Goal: Navigation & Orientation: Find specific page/section

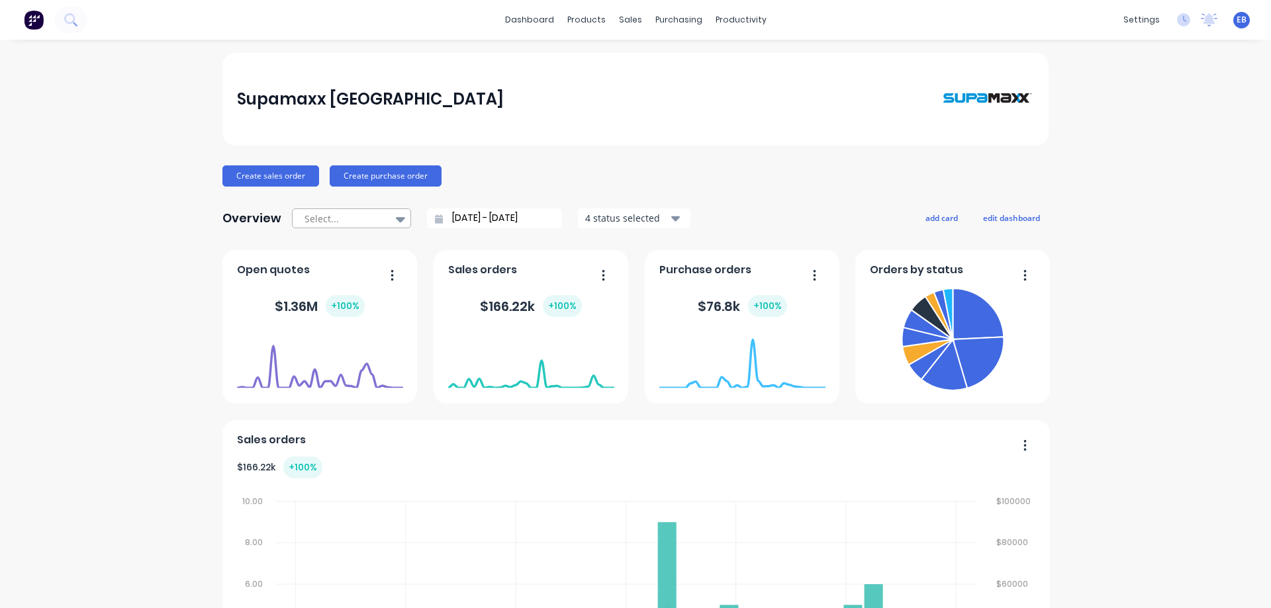
click at [396, 220] on icon at bounding box center [400, 219] width 9 height 5
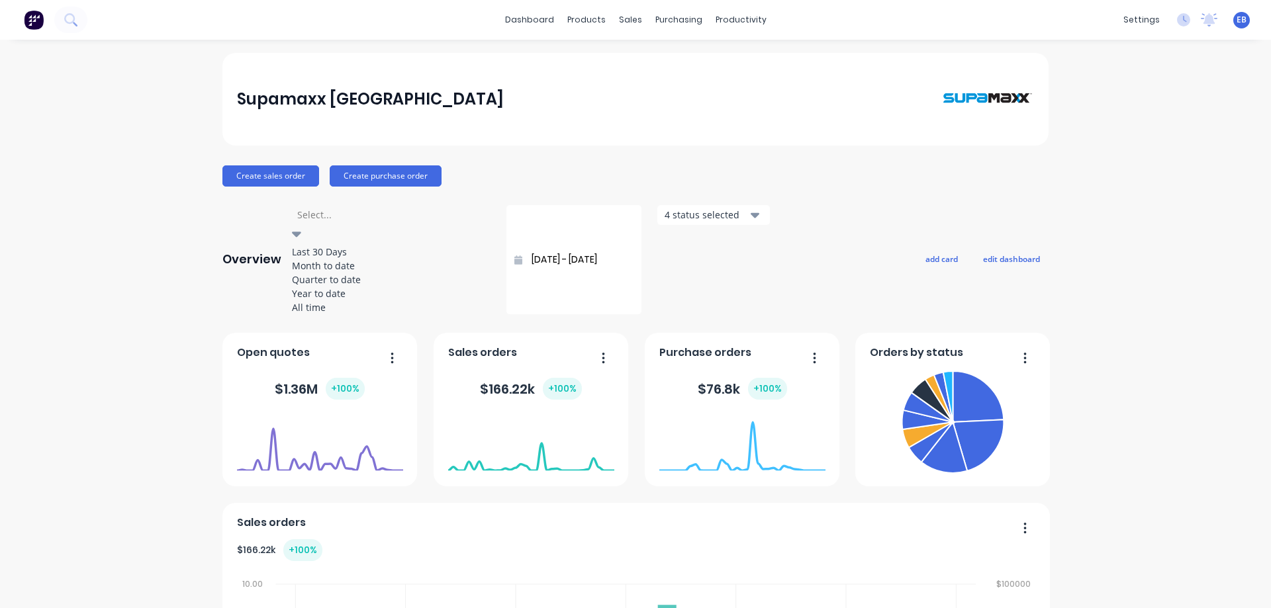
click at [301, 232] on icon at bounding box center [296, 234] width 9 height 5
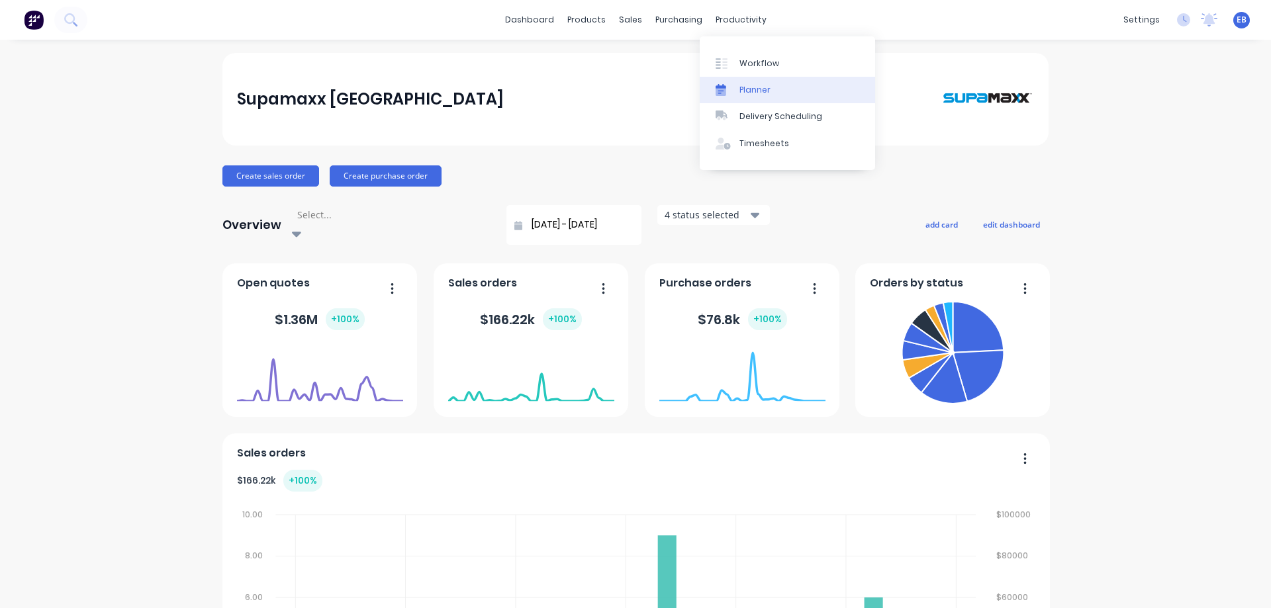
click at [743, 86] on div "Planner" at bounding box center [755, 90] width 31 height 12
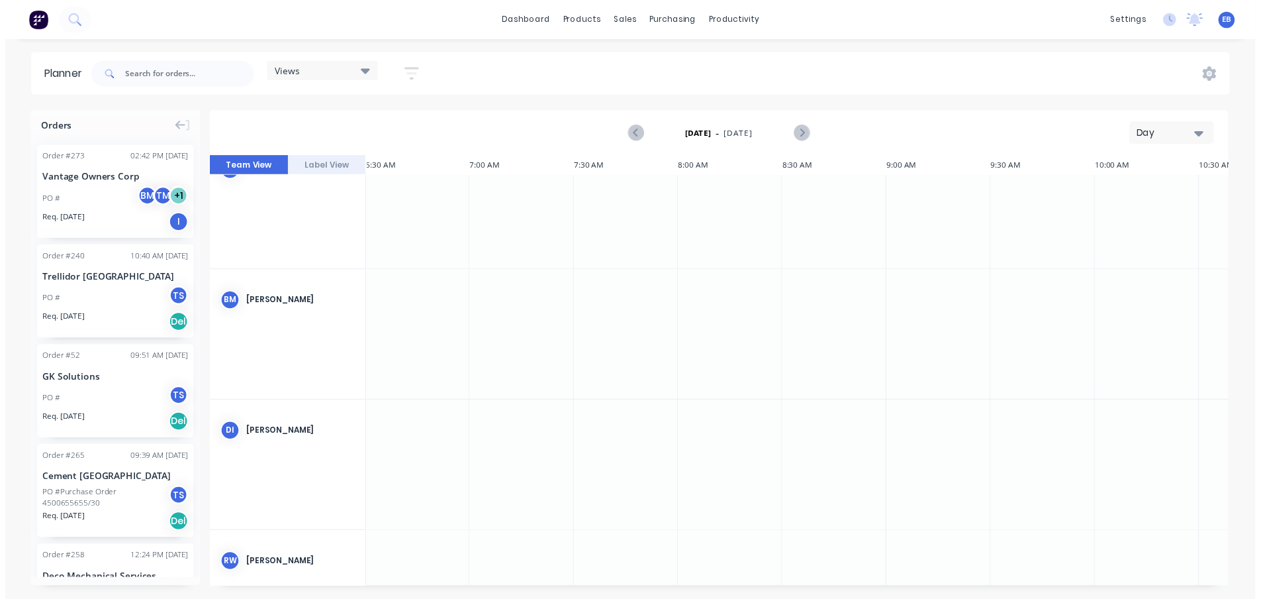
scroll to position [0, 1]
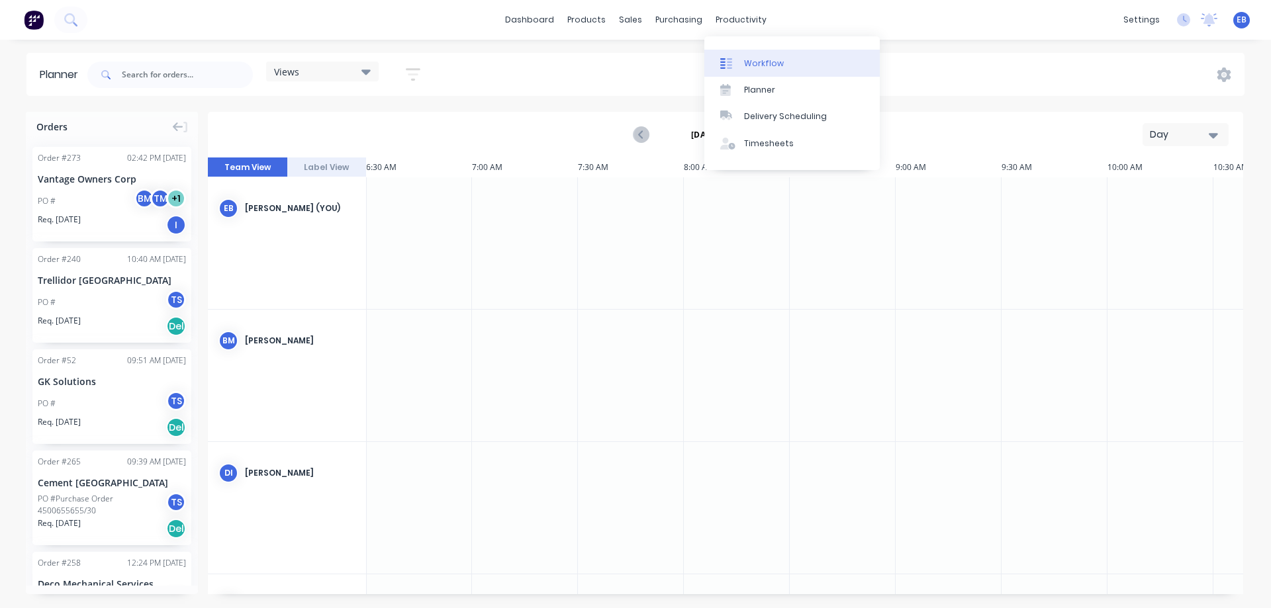
click at [730, 58] on icon at bounding box center [729, 63] width 5 height 11
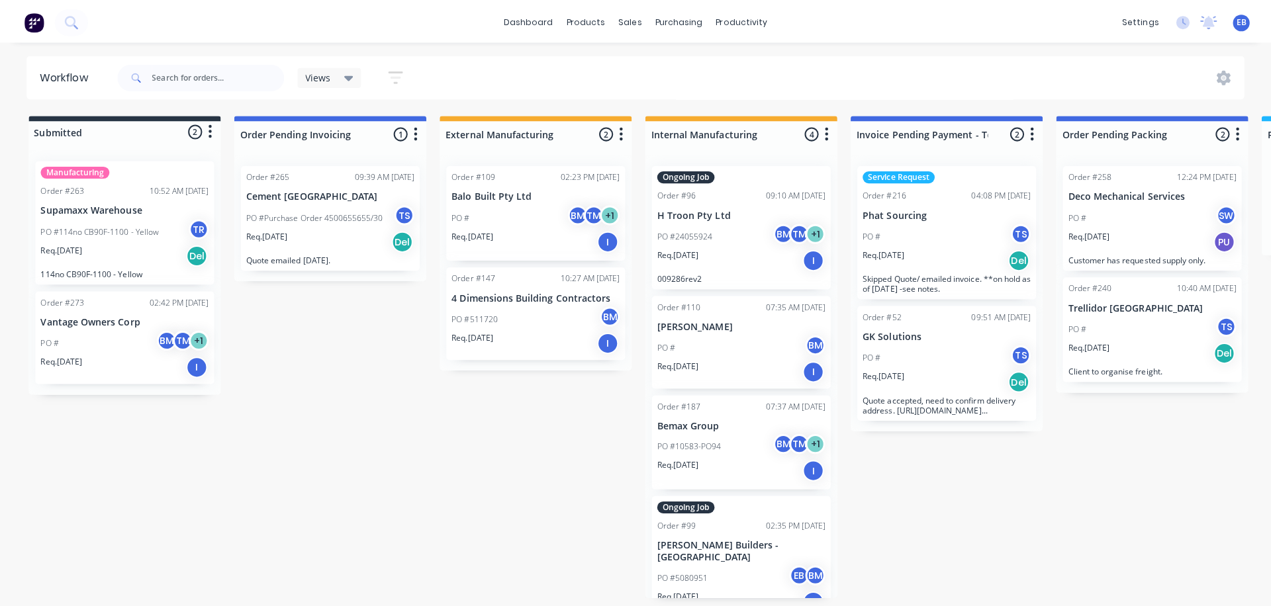
scroll to position [22, 0]
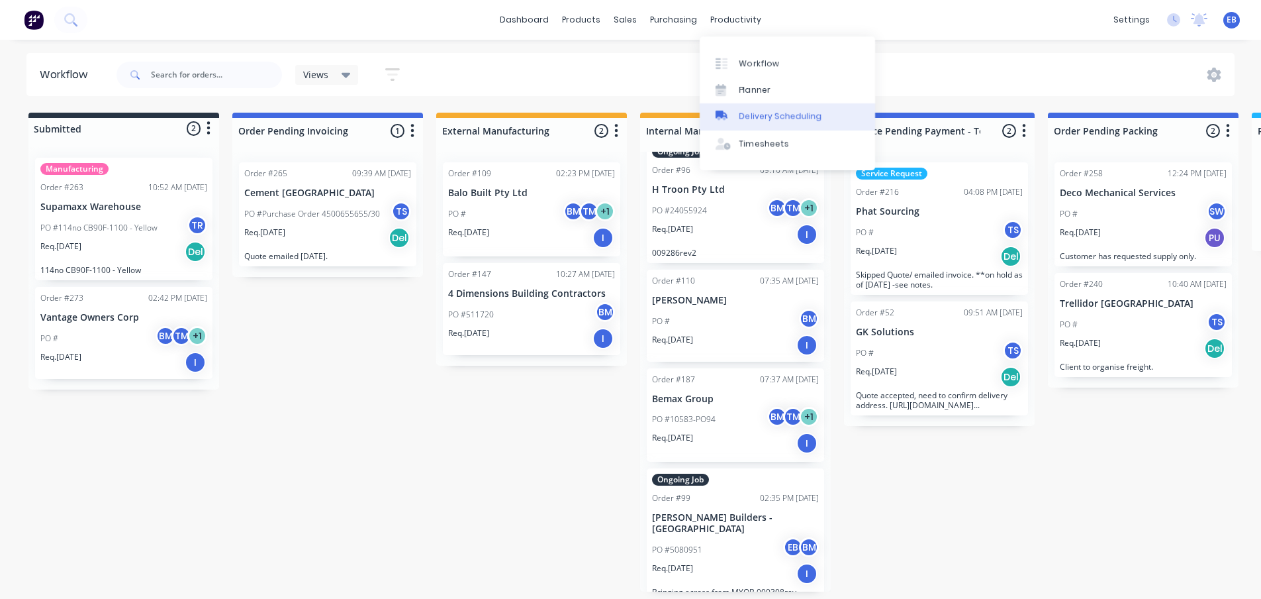
click at [743, 118] on div "Delivery Scheduling" at bounding box center [781, 117] width 83 height 12
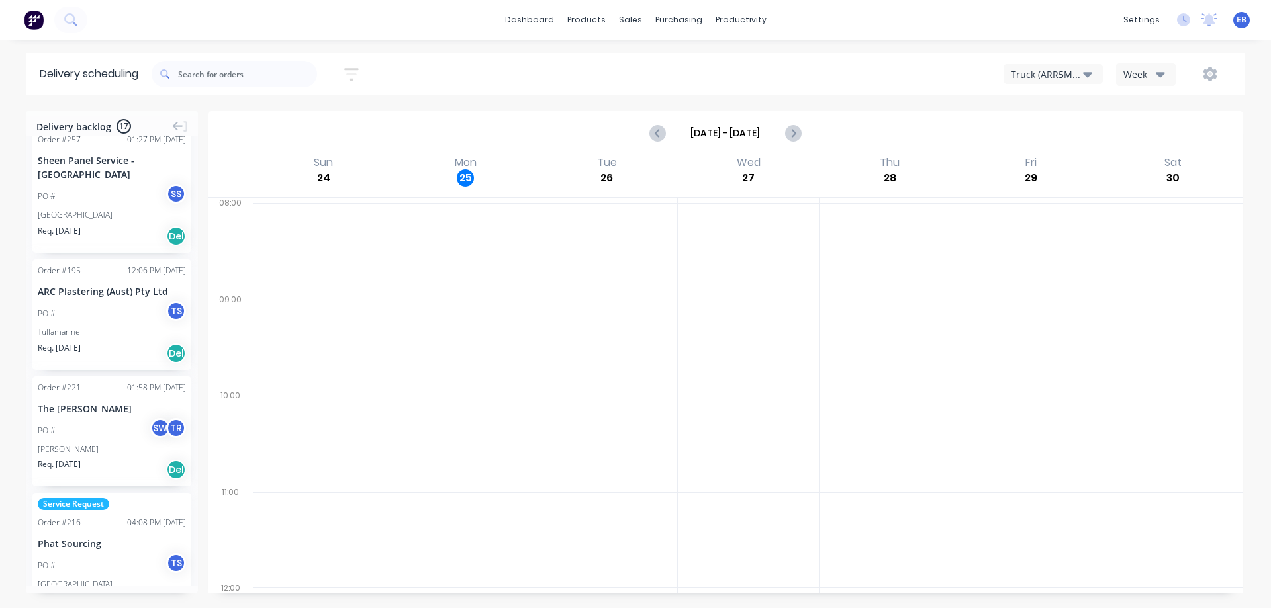
scroll to position [463, 0]
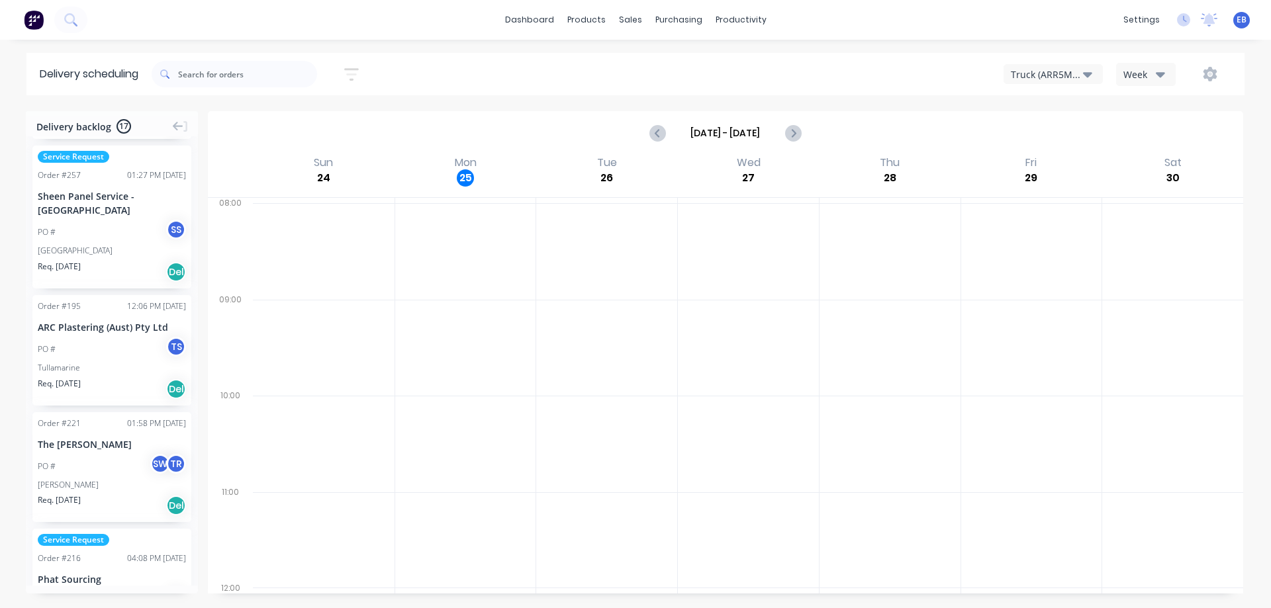
click at [1088, 73] on icon "button" at bounding box center [1087, 74] width 9 height 5
click at [1086, 73] on icon "button" at bounding box center [1087, 74] width 9 height 5
click at [774, 91] on link "Planner" at bounding box center [791, 90] width 175 height 26
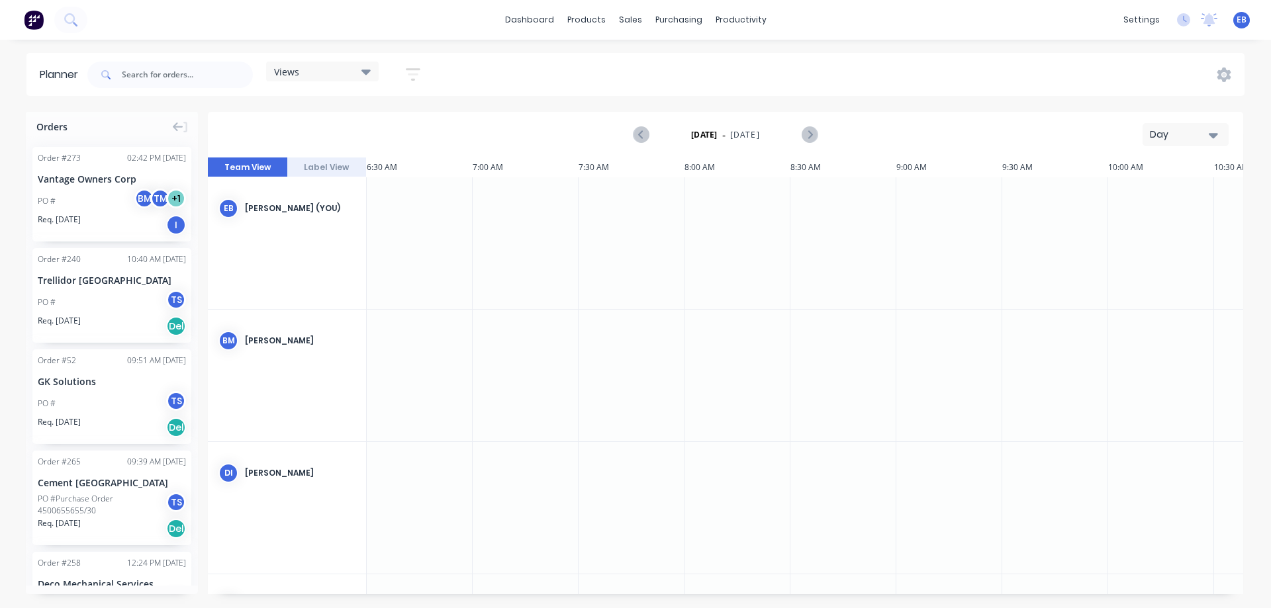
scroll to position [0, 1]
click at [328, 168] on button "Label View" at bounding box center [326, 168] width 79 height 20
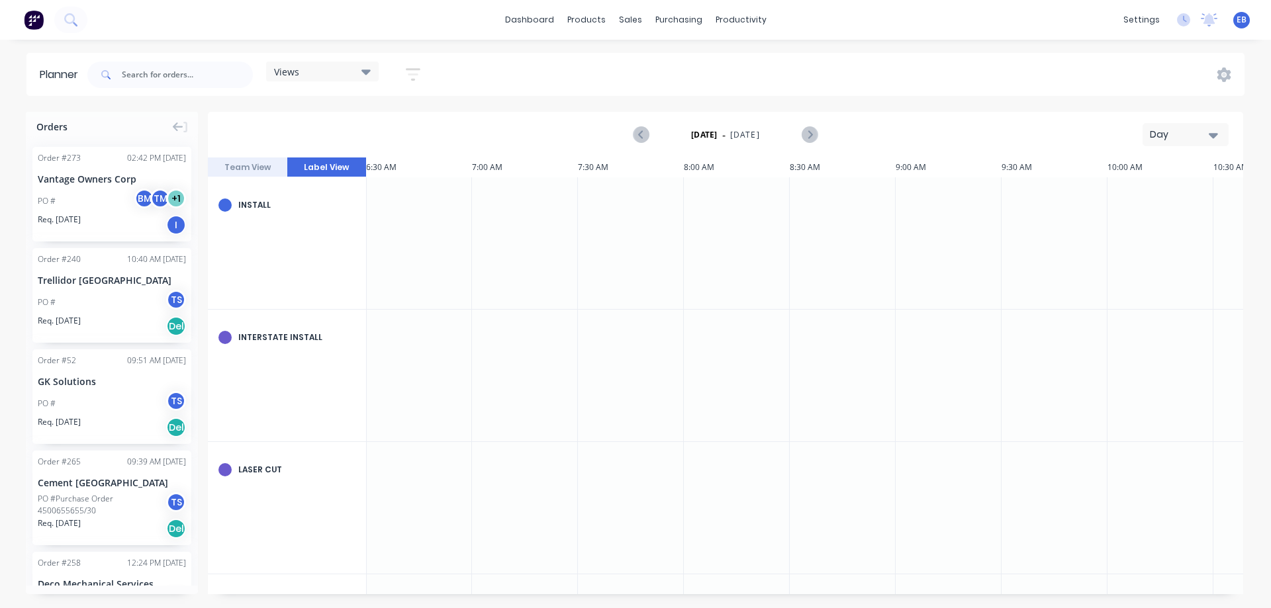
click at [253, 206] on div "Install" at bounding box center [296, 205] width 117 height 12
click at [1210, 134] on icon "button" at bounding box center [1213, 135] width 9 height 5
click at [1151, 199] on div "Week" at bounding box center [1161, 196] width 131 height 26
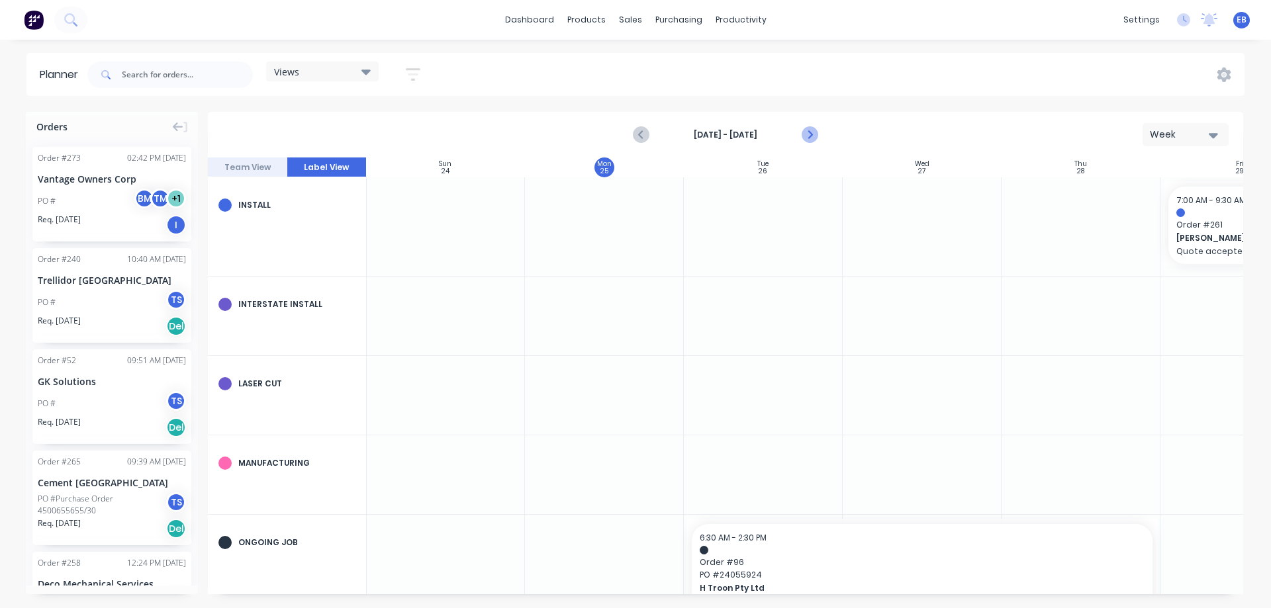
click at [806, 134] on icon "Next page" at bounding box center [809, 135] width 16 height 16
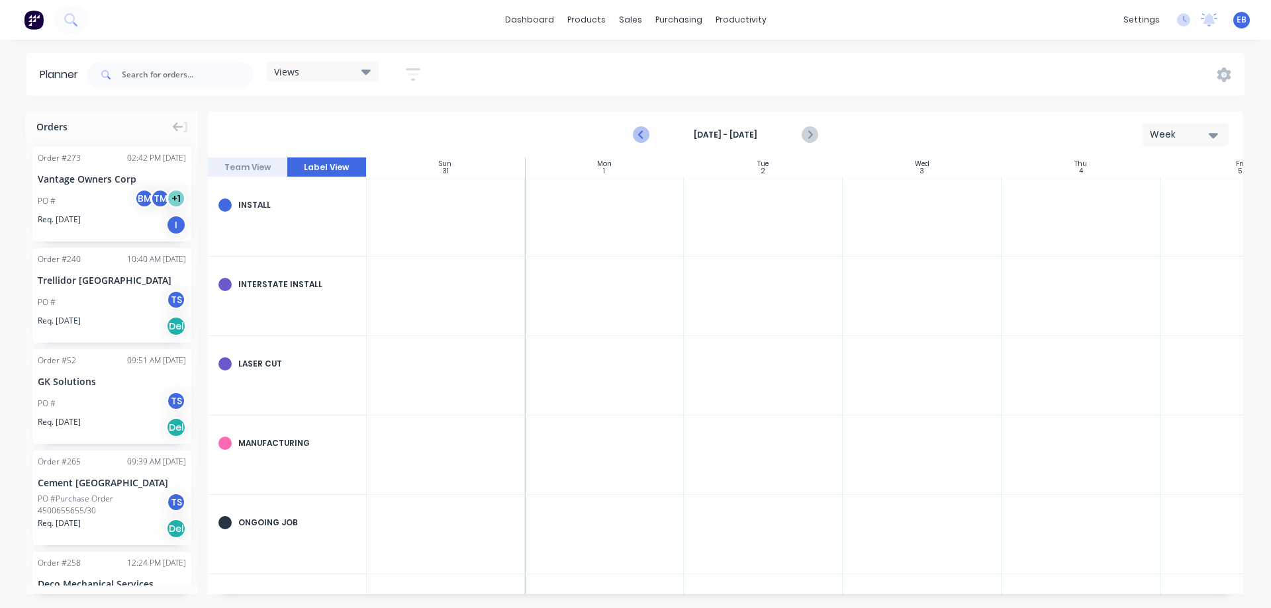
click at [641, 134] on icon "Previous page" at bounding box center [642, 135] width 6 height 11
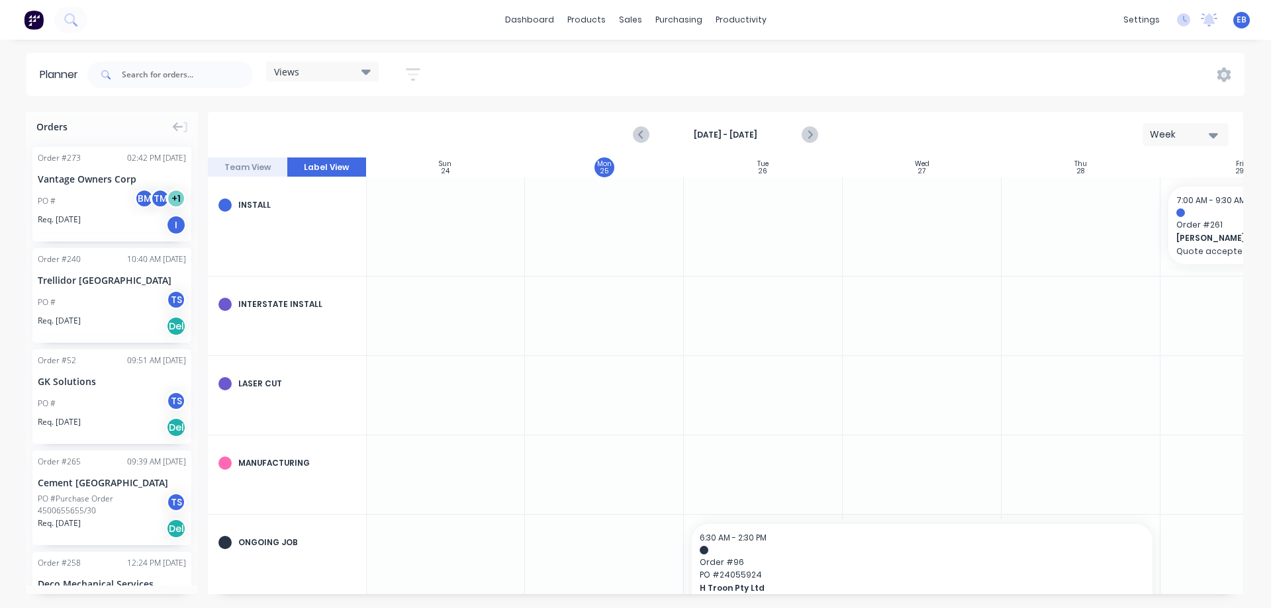
click at [252, 205] on div "Install" at bounding box center [296, 205] width 117 height 12
